Goal: Information Seeking & Learning: Understand process/instructions

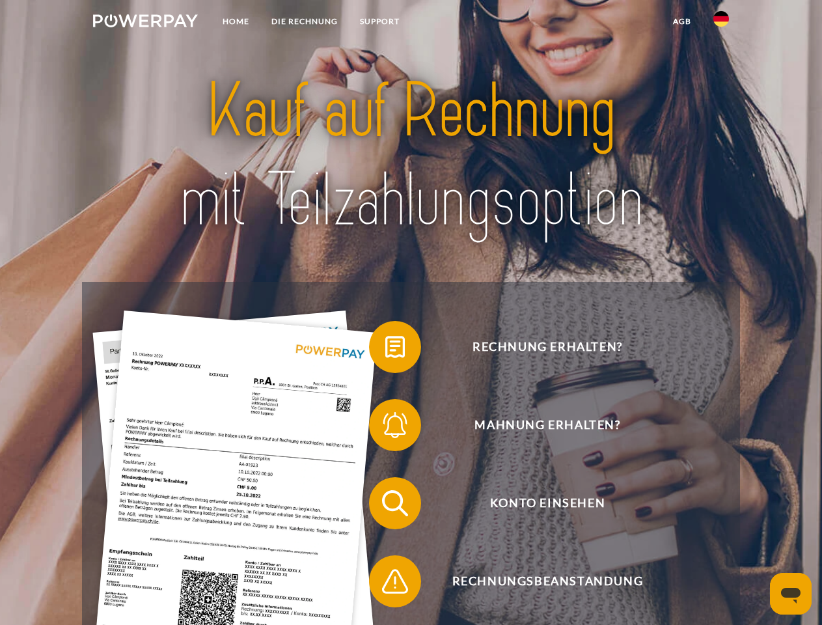
click at [145, 23] on img at bounding box center [145, 20] width 105 height 13
click at [721, 23] on img at bounding box center [721, 19] width 16 height 16
click at [681, 21] on link "agb" at bounding box center [682, 21] width 40 height 23
click at [385, 349] on span at bounding box center [375, 346] width 65 height 65
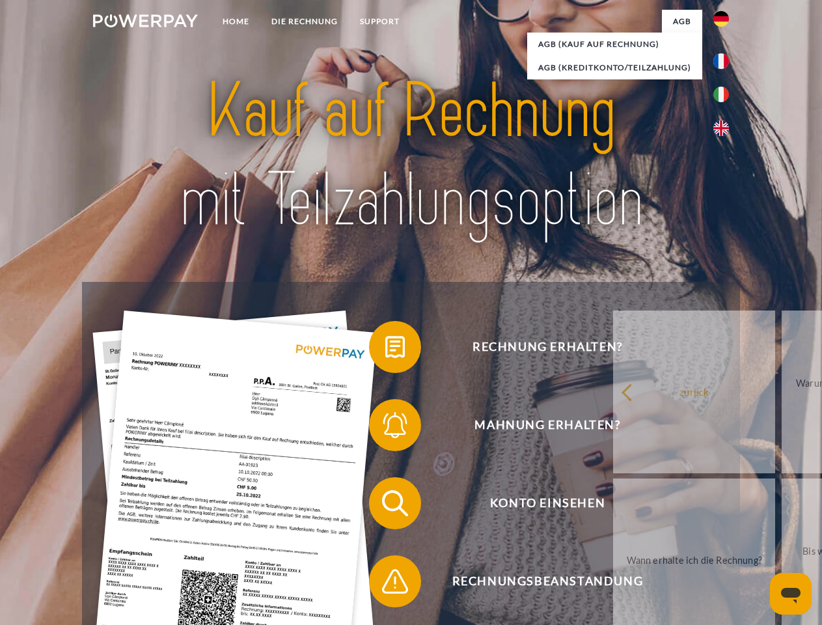
click at [385, 427] on div "Rechnung erhalten? Mahnung erhalten? Konto einsehen" at bounding box center [410, 542] width 657 height 520
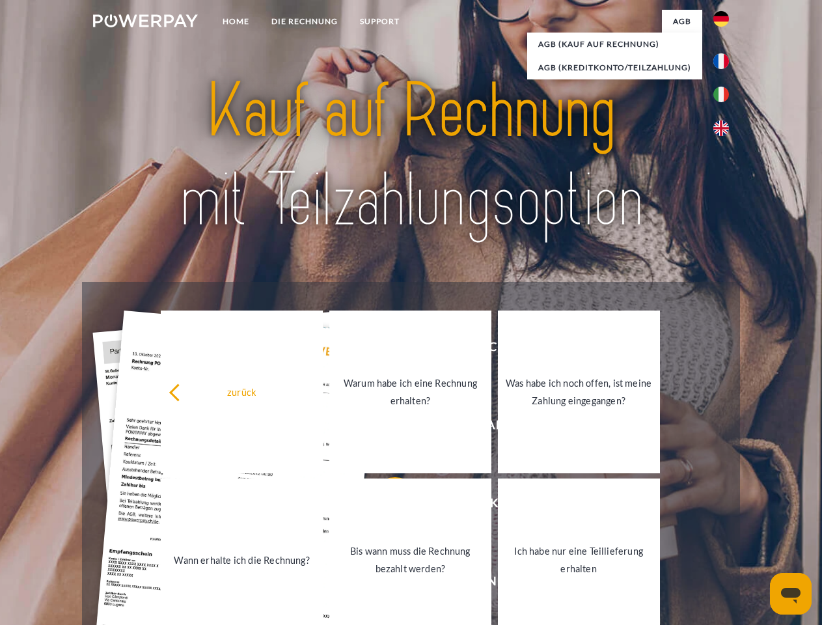
click at [385, 506] on link "Bis wann muss die Rechnung bezahlt werden?" at bounding box center [410, 559] width 162 height 163
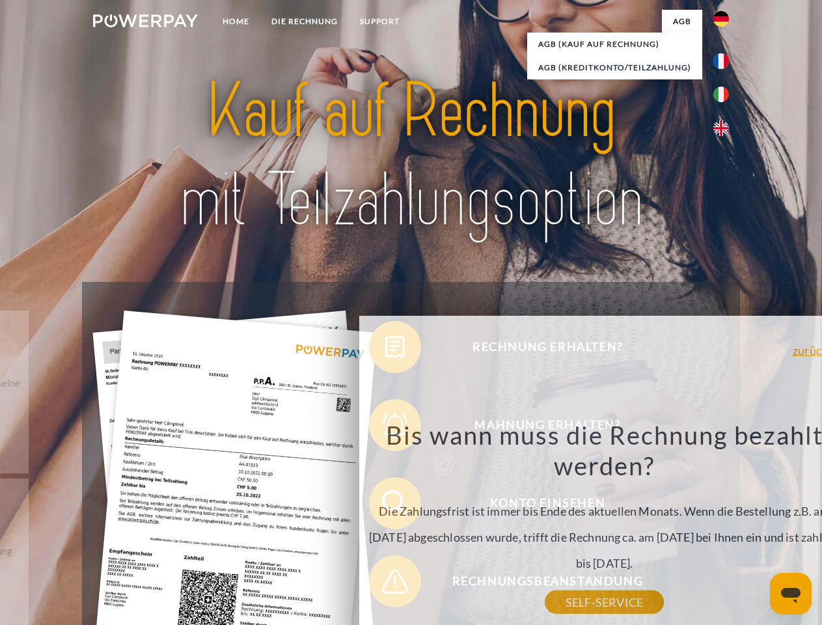
click at [385, 584] on div "Rechnung erhalten? Mahnung erhalten? Konto einsehen" at bounding box center [410, 542] width 657 height 520
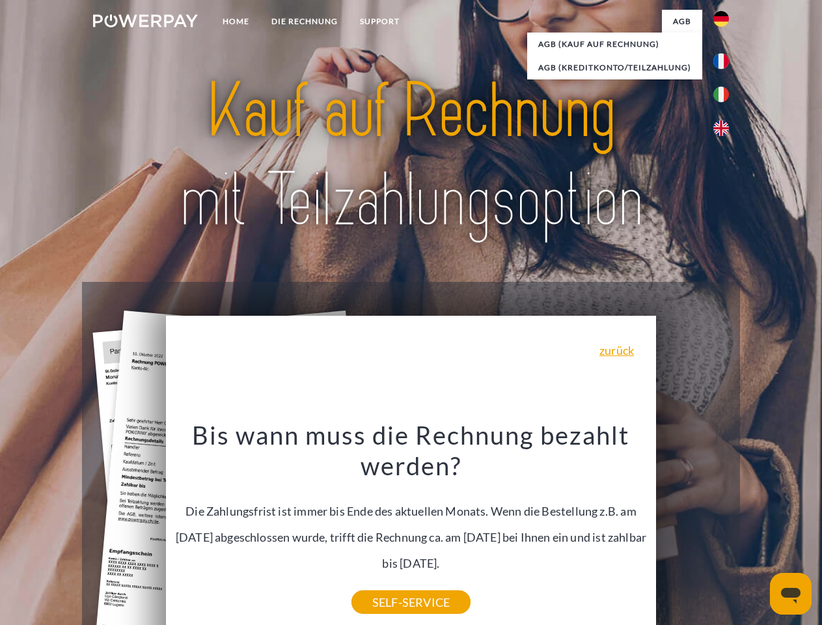
click at [790, 593] on icon "Messaging-Fenster öffnen" at bounding box center [791, 595] width 20 height 16
